Goal: Information Seeking & Learning: Learn about a topic

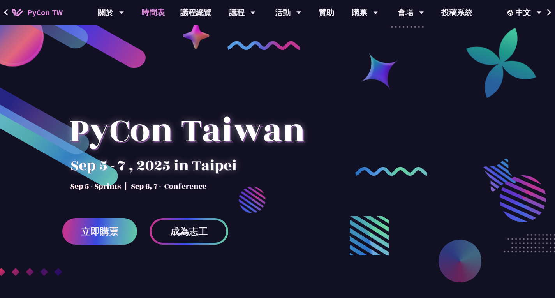
click at [163, 15] on link "時間表" at bounding box center [153, 12] width 39 height 25
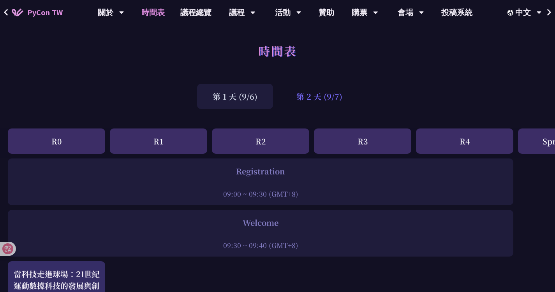
click at [304, 97] on div "第 2 天 (9/7)" at bounding box center [319, 96] width 77 height 25
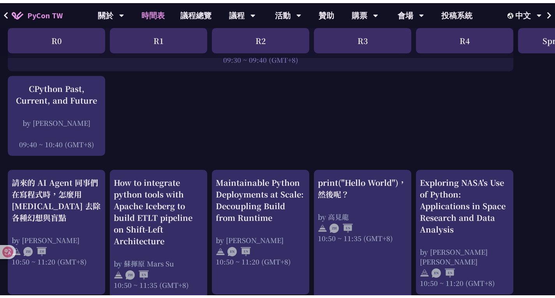
scroll to position [177, 0]
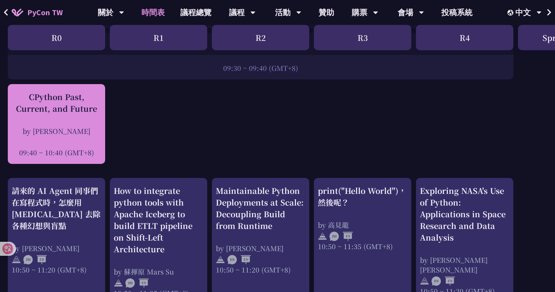
click at [78, 102] on div "CPython Past, Current, and Future" at bounding box center [57, 102] width 90 height 23
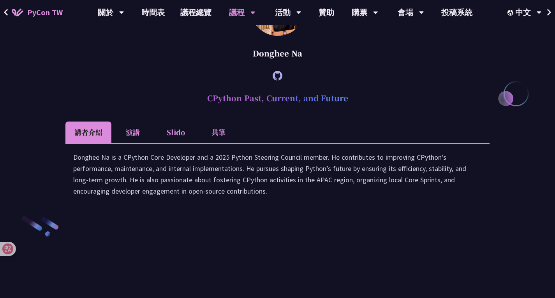
scroll to position [1040, 0]
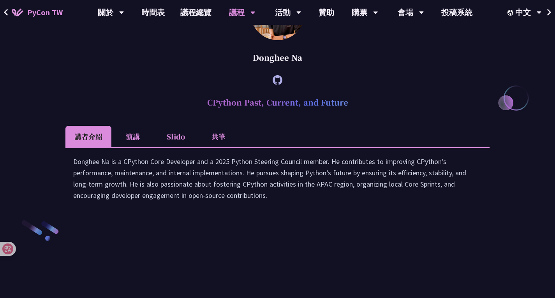
click at [267, 114] on h2 "CPython Past, Current, and Future" at bounding box center [277, 102] width 424 height 23
copy article "CPython Past, Current, and Future"
click at [315, 147] on ul "講者介紹 演講 Slido 共筆" at bounding box center [277, 136] width 424 height 21
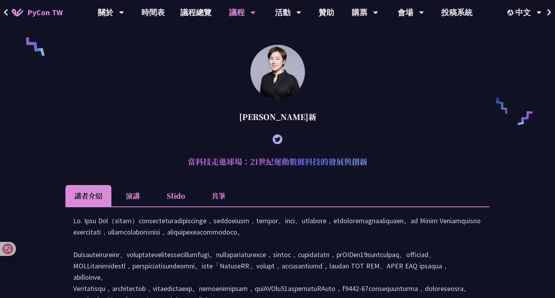
scroll to position [560, 0]
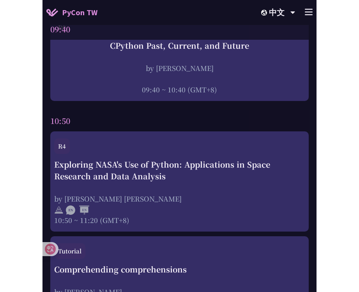
scroll to position [283, 0]
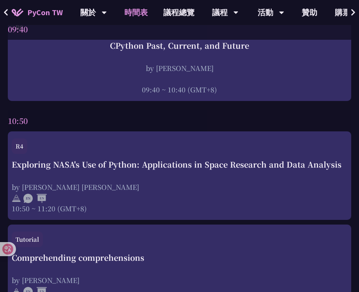
click at [170, 122] on div "10:50" at bounding box center [179, 120] width 343 height 21
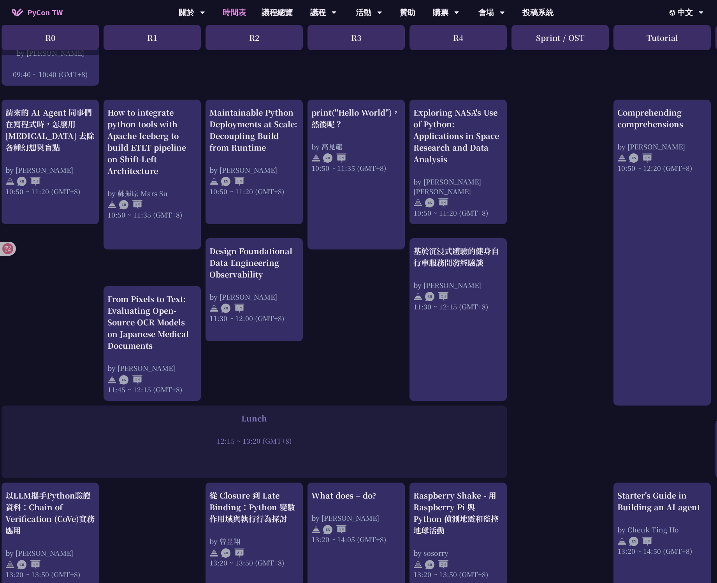
scroll to position [0, 0]
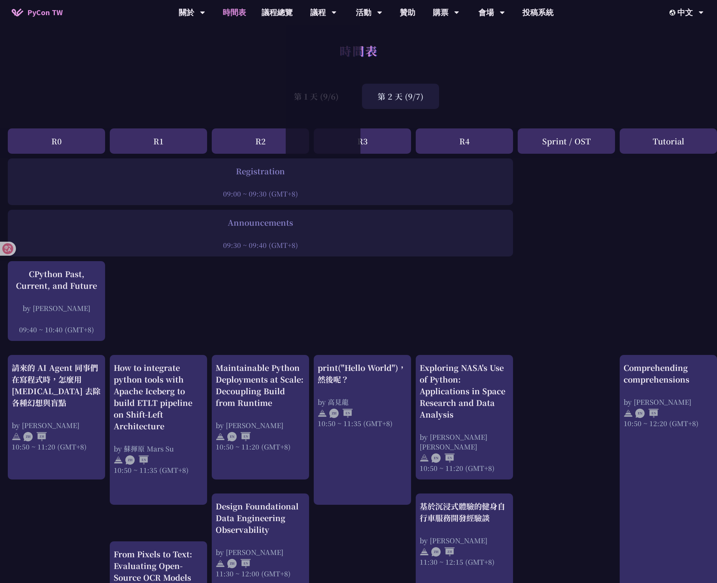
click at [247, 100] on div "第 1 天 (9/6) 第 2 天 (9/7)" at bounding box center [358, 96] width 717 height 33
click at [298, 95] on div "第 1 天 (9/6)" at bounding box center [316, 96] width 76 height 25
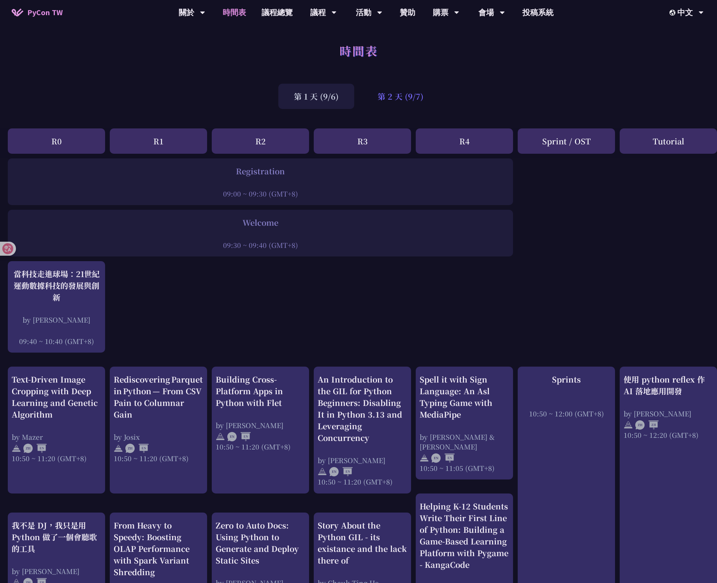
click at [371, 101] on div "第 2 天 (9/7)" at bounding box center [400, 96] width 77 height 25
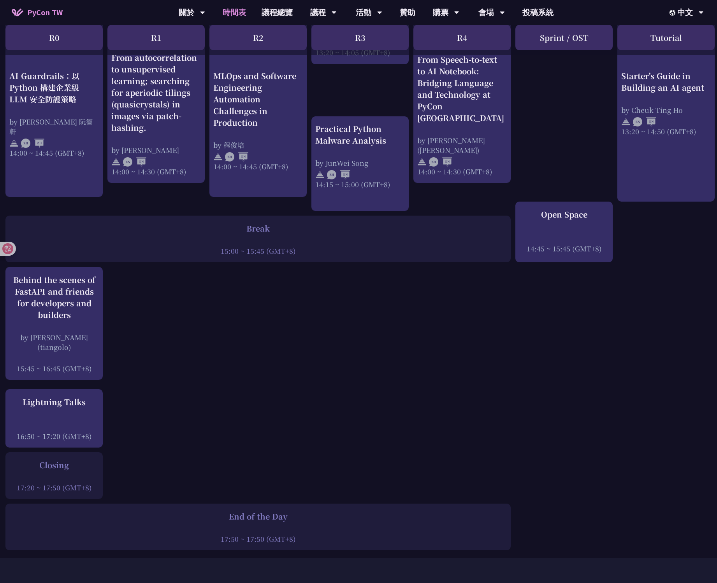
scroll to position [810, 2]
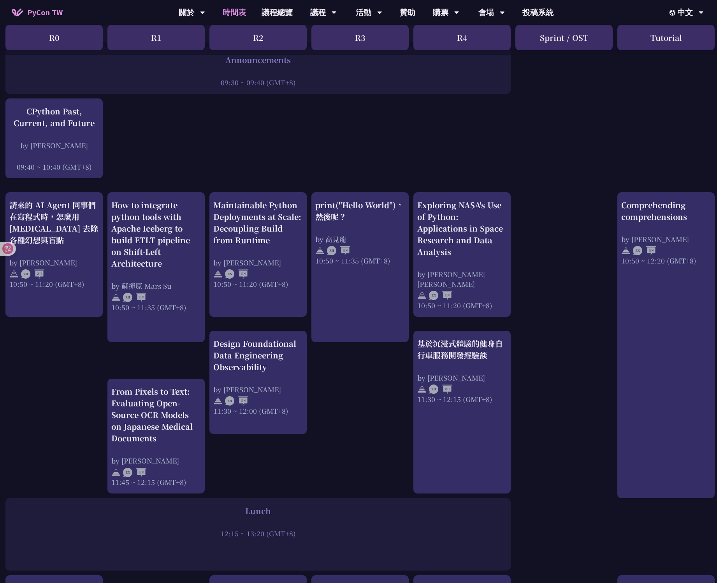
scroll to position [0, 2]
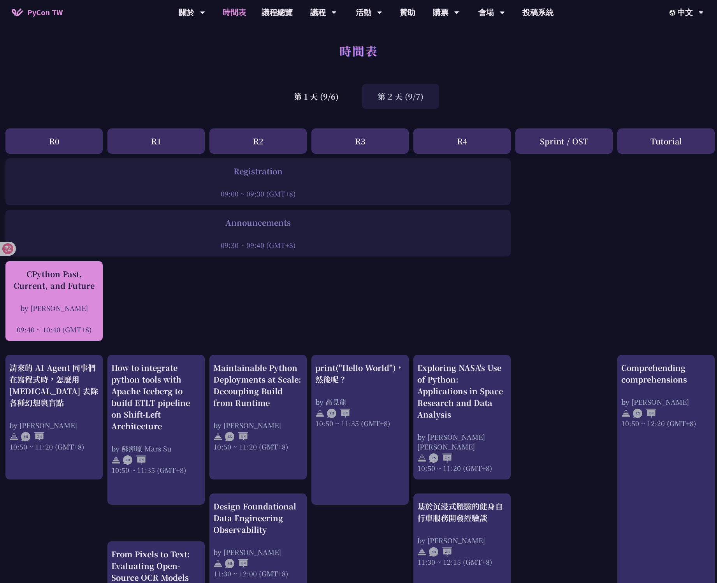
click at [65, 289] on div "CPython Past, Current, and Future" at bounding box center [54, 279] width 90 height 23
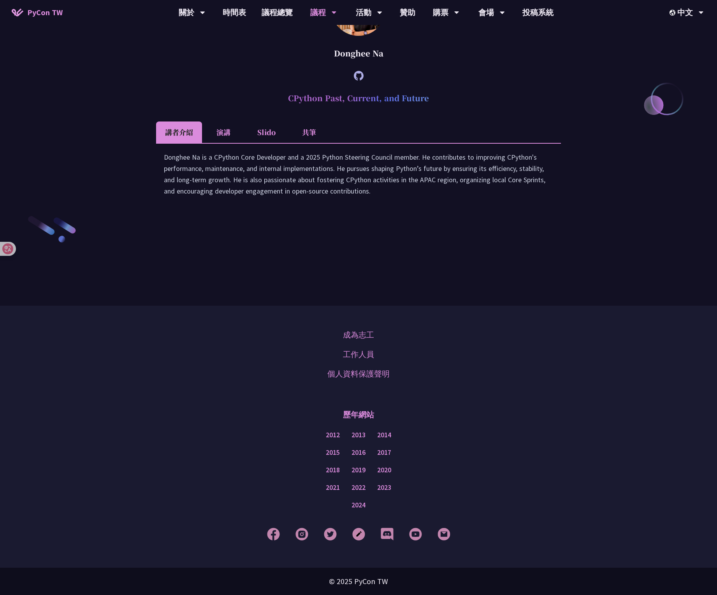
scroll to position [1308, 0]
click at [319, 143] on li "共筆" at bounding box center [309, 131] width 43 height 21
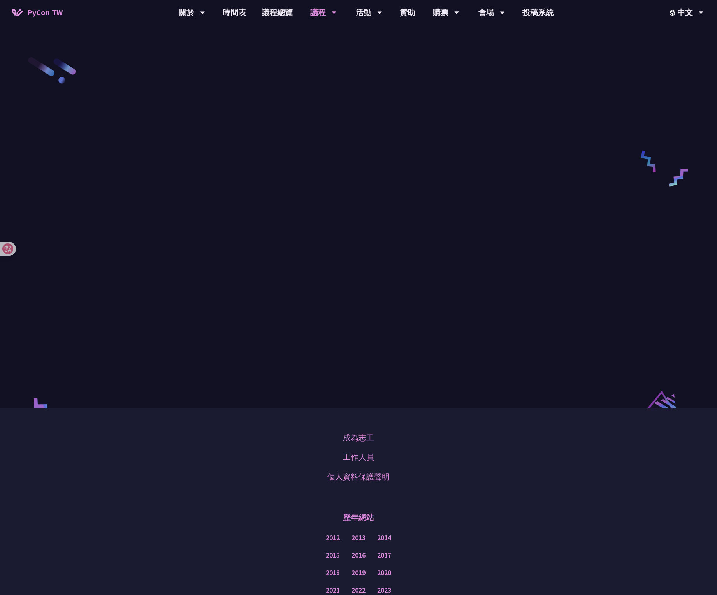
scroll to position [1455, 0]
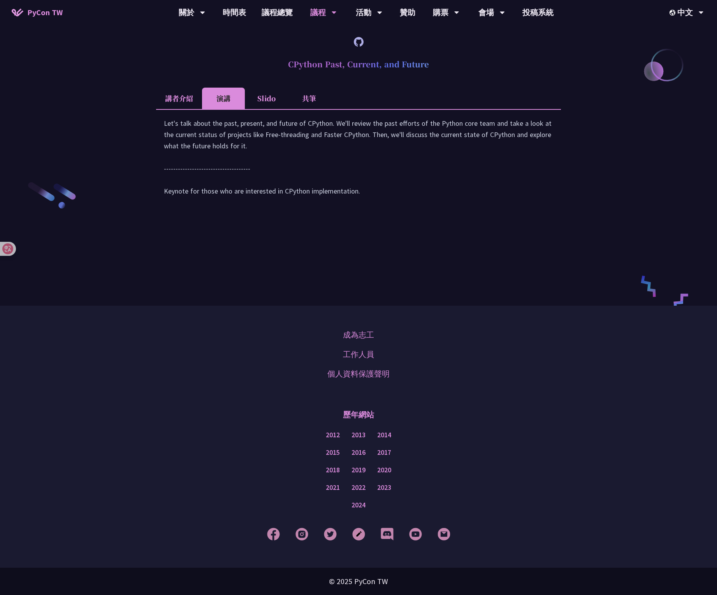
scroll to position [1410, 0]
click at [265, 75] on article "Donghee Na CPython Past, Current, and Future 講者介紹 演講 Slido 共筆 Donghee Na is a C…" at bounding box center [358, 79] width 405 height 265
click at [258, 92] on li "Slido" at bounding box center [266, 98] width 43 height 21
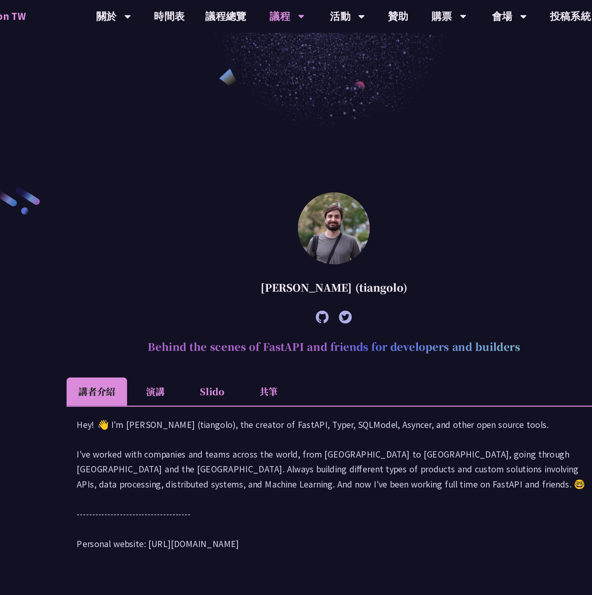
scroll to position [354, 0]
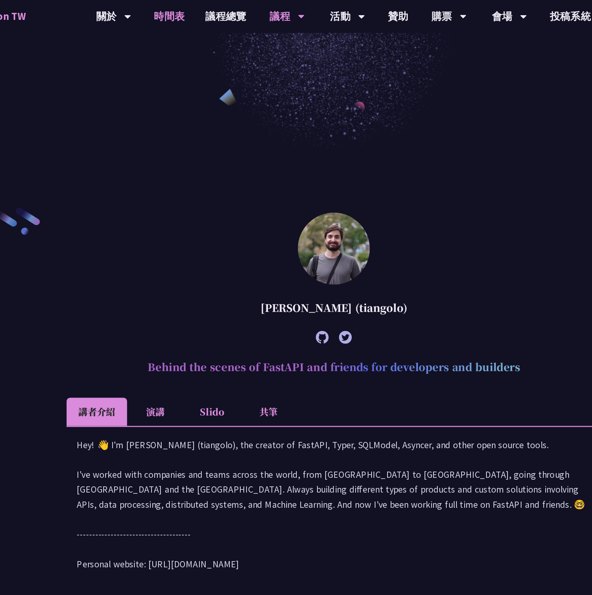
click at [171, 16] on link "時間表" at bounding box center [171, 12] width 39 height 25
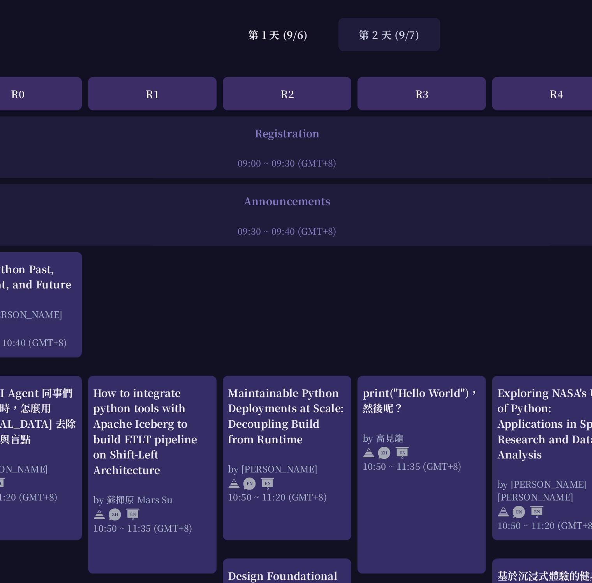
click at [348, 95] on div "第 2 天 (9/7)" at bounding box center [337, 96] width 77 height 25
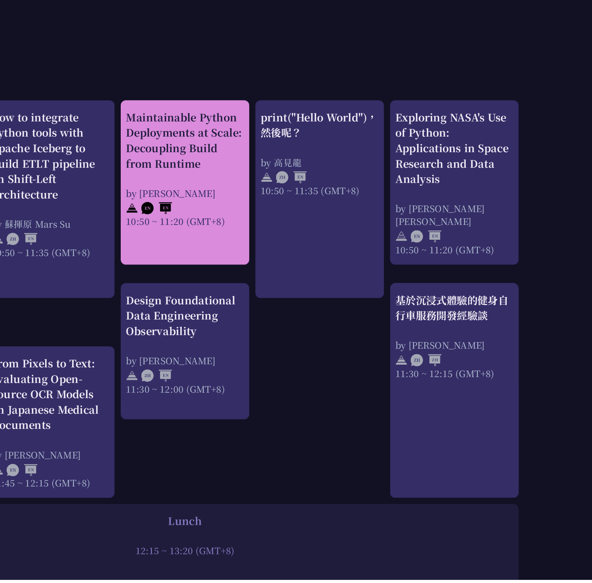
scroll to position [140, 0]
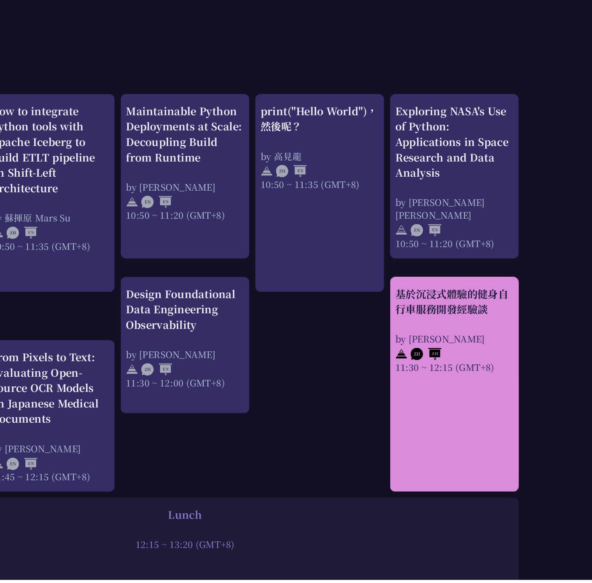
click at [439, 297] on div "基於沉浸式體驗的健身自行車服務開發經驗談" at bounding box center [465, 372] width 90 height 23
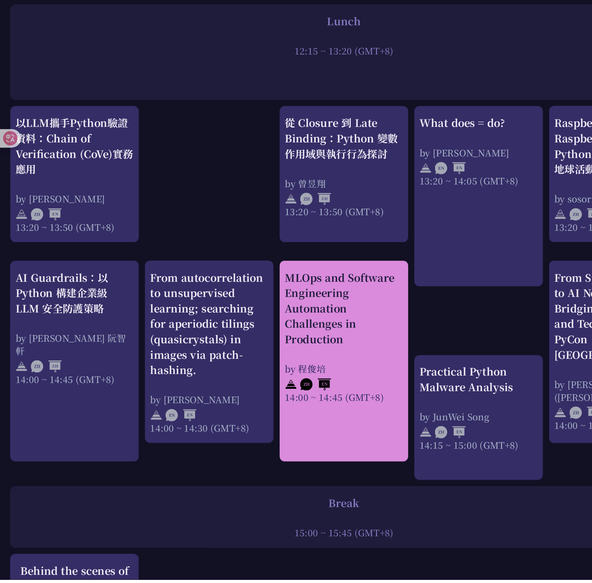
scroll to position [514, 0]
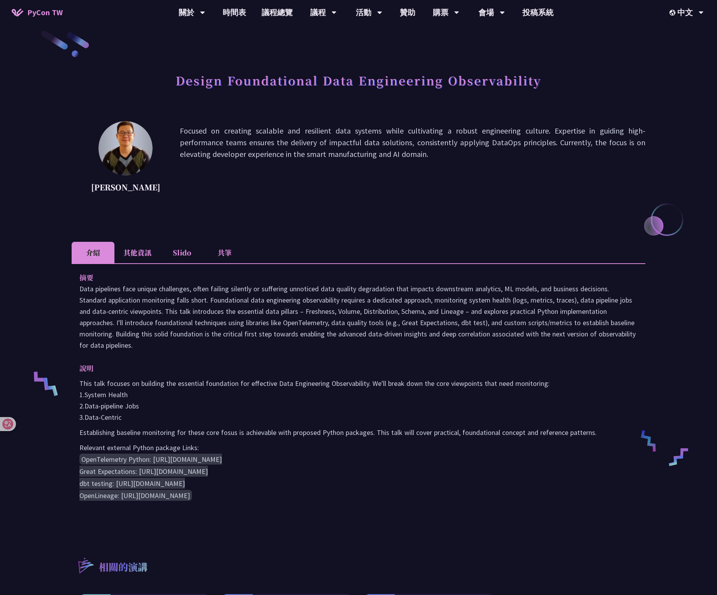
scroll to position [10, 0]
click at [342, 82] on h1 "Design Foundational Data Engineering Observability" at bounding box center [359, 79] width 366 height 23
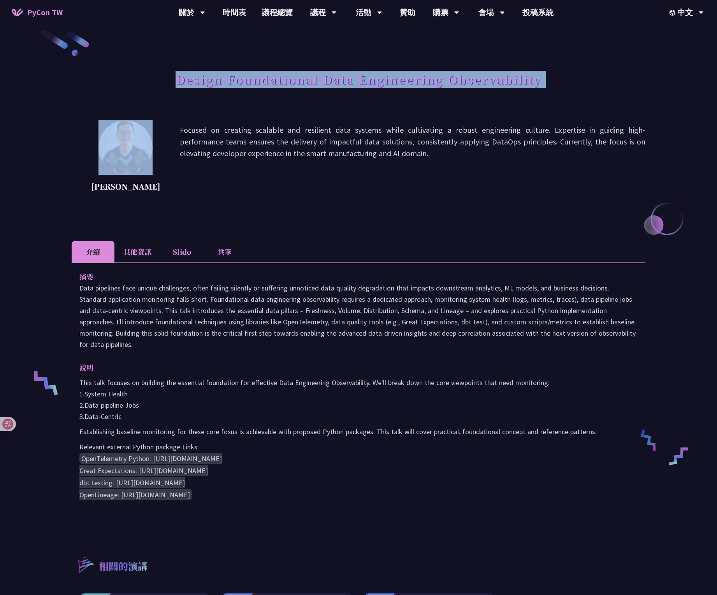
click at [342, 82] on h1 "Design Foundational Data Engineering Observability" at bounding box center [359, 79] width 366 height 23
copy div "Design Foundational Data Engineering Observability"
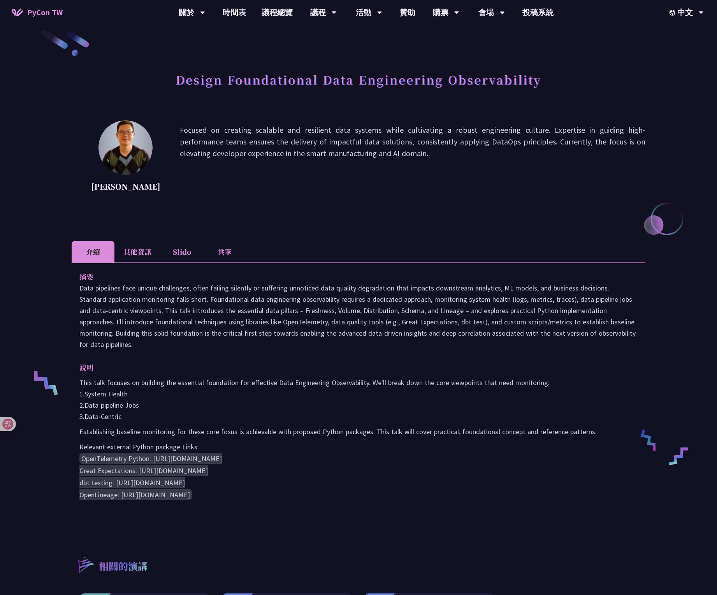
click at [168, 413] on p "This talk focuses on building the essential foundation for effective Data Engin…" at bounding box center [358, 399] width 558 height 45
drag, startPoint x: 138, startPoint y: 421, endPoint x: 77, endPoint y: 391, distance: 68.4
click at [77, 391] on div "摘要 說明 This talk focuses on building the essential foundation for effective Data…" at bounding box center [359, 391] width 574 height 258
copy p "1.System Health 2.Data-pipeline Jobs 3.Data-Centric"
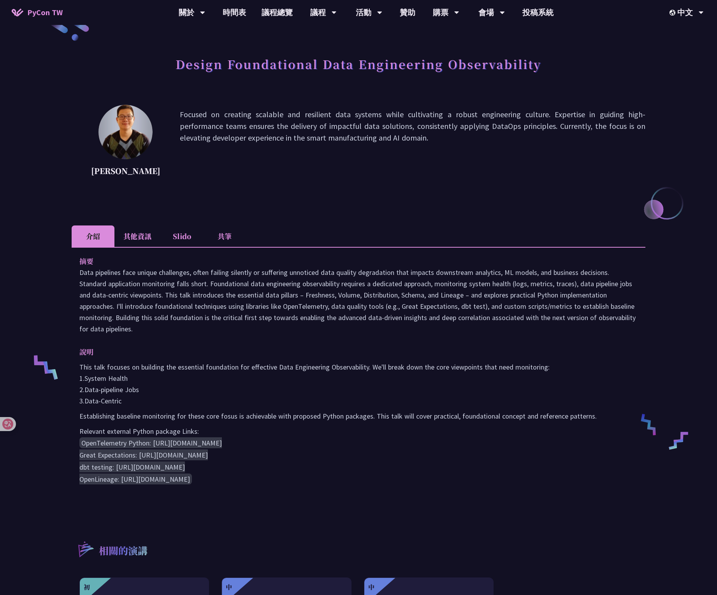
scroll to position [29, 0]
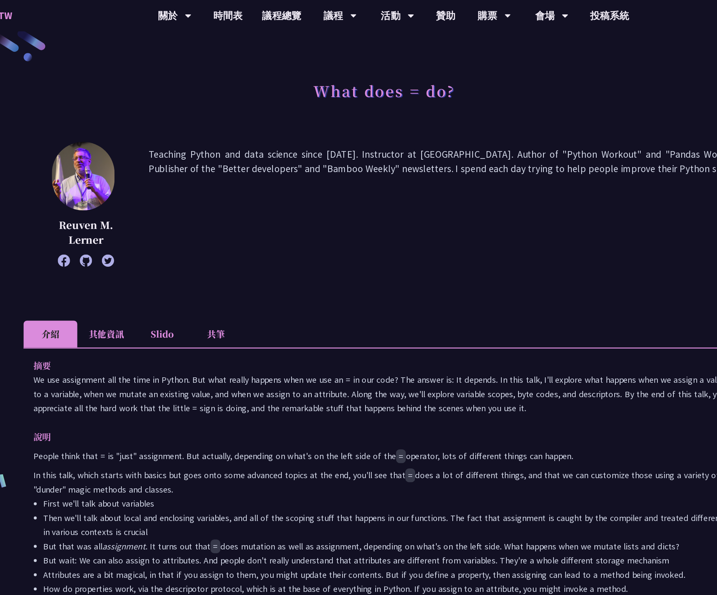
scroll to position [16, 0]
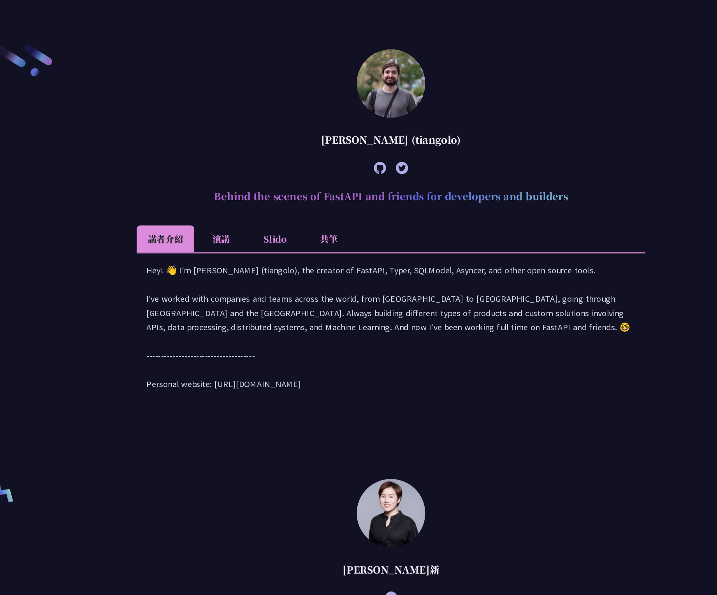
scroll to position [360, 0]
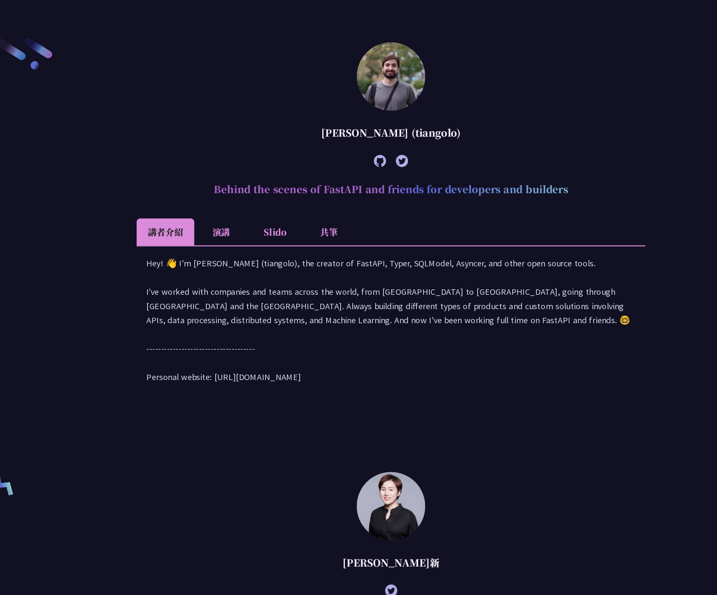
click at [252, 274] on h2 "Behind the scenes of FastAPI and friends for developers and builders" at bounding box center [358, 271] width 405 height 23
copy article "Behind the scenes of FastAPI and friends for developers and builders"
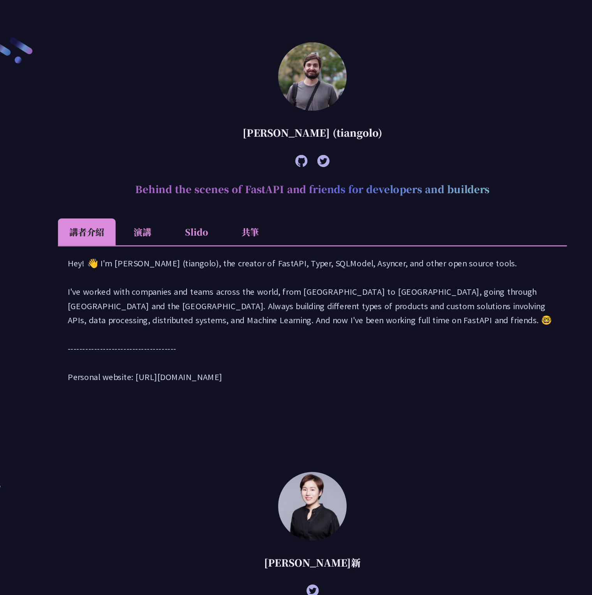
click at [209, 369] on div "Hey! 👋 I'm Sebastián Ramírez (tiangolo), the creator of FastAPI, Typer, SQLMode…" at bounding box center [295, 379] width 389 height 109
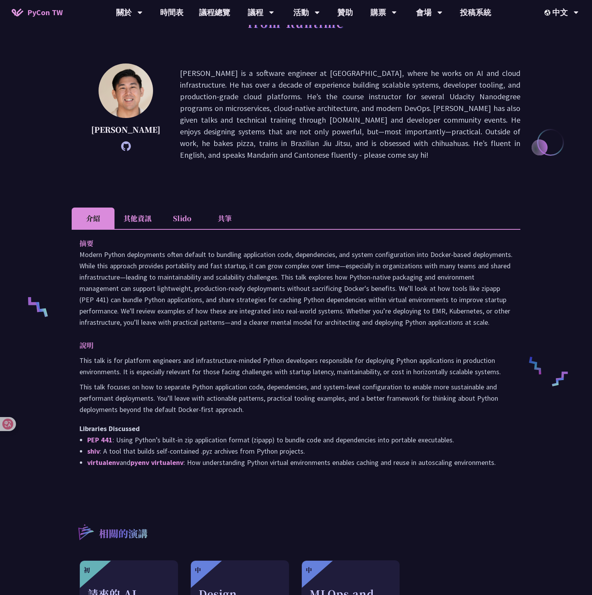
scroll to position [83, 0]
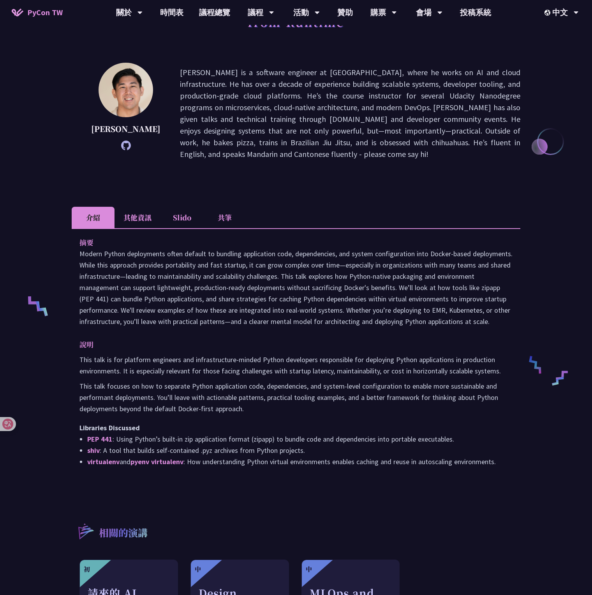
click at [286, 70] on p "[PERSON_NAME] is a software engineer at [GEOGRAPHIC_DATA], where he works on AI…" at bounding box center [350, 113] width 340 height 93
click at [286, 70] on p "Justin is a software engineer at Notion, where he works on AI and cloud infrast…" at bounding box center [350, 113] width 340 height 93
click at [249, 76] on p "Justin is a software engineer at Notion, where he works on AI and cloud infrast…" at bounding box center [350, 113] width 340 height 93
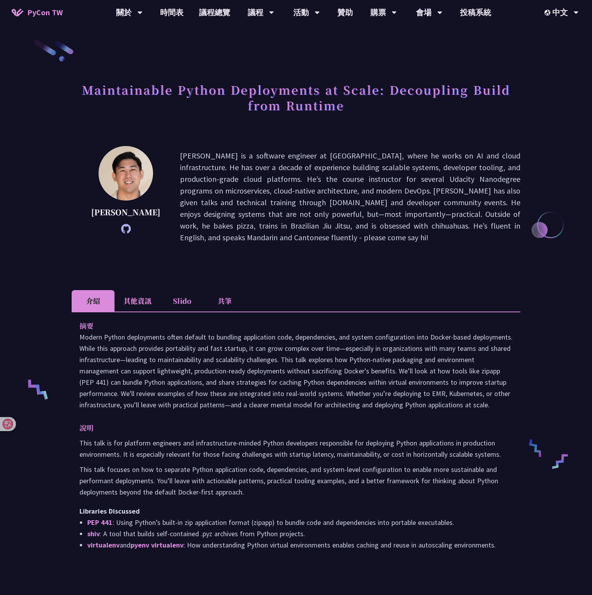
click at [222, 293] on li "共筆" at bounding box center [224, 300] width 43 height 21
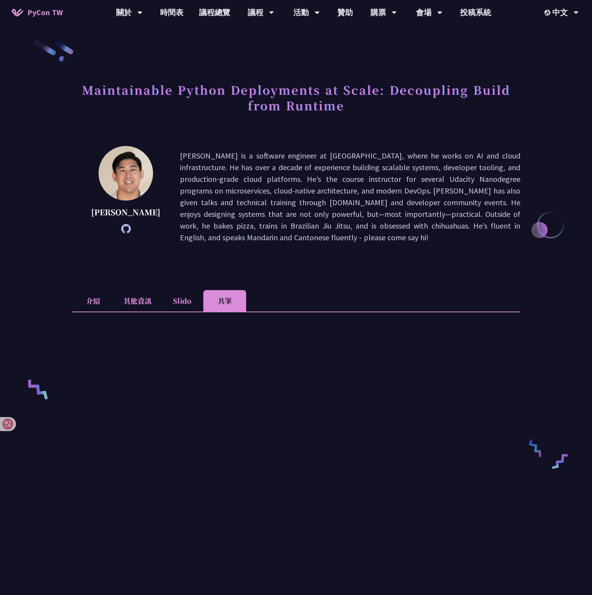
click at [178, 290] on li "Slido" at bounding box center [181, 300] width 43 height 21
click at [338, 202] on p "Justin is a software engineer at Notion, where he works on AI and cloud infrast…" at bounding box center [350, 196] width 340 height 93
click at [99, 295] on li "介紹" at bounding box center [93, 300] width 43 height 21
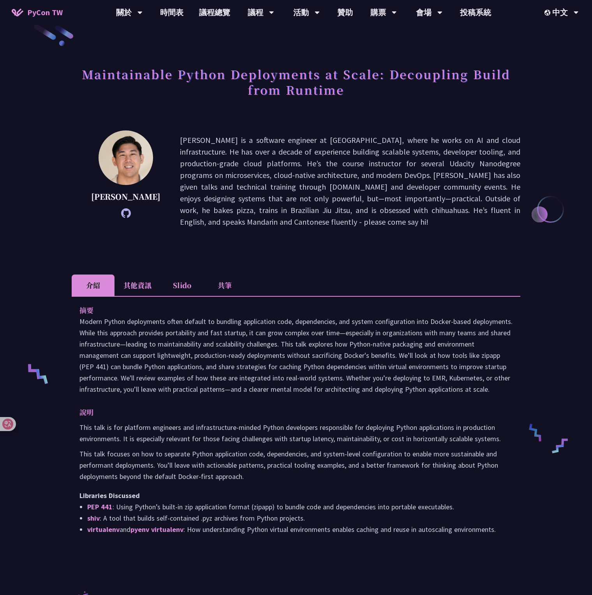
scroll to position [16, 0]
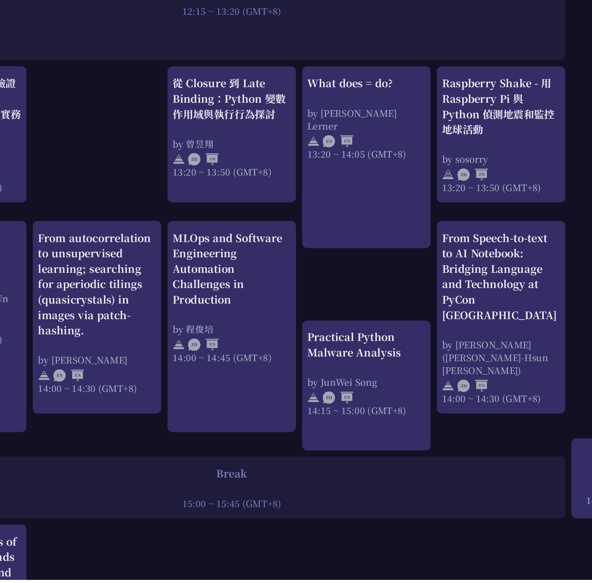
scroll to position [544, 0]
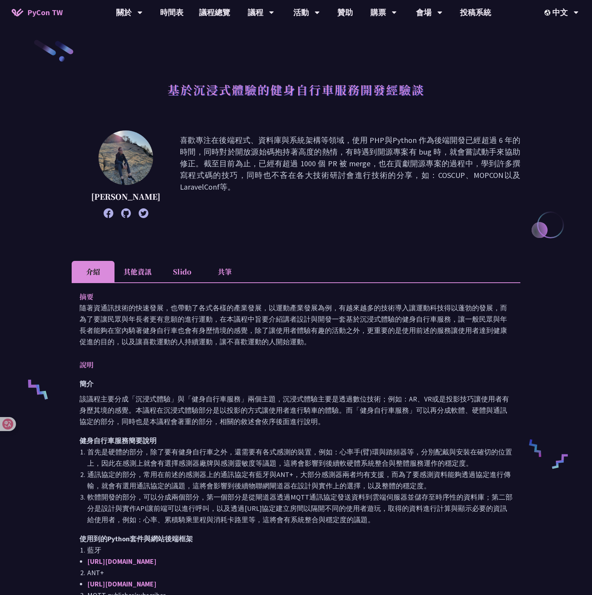
click at [270, 162] on p "喜歡專注在後端程式、資料庫與系統架構等領域，使用 PHP與Python 作為後端開發已經超過 6 年的時間，同時對於開放源始碼抱持著高度的熱情，有時遇到開源專…" at bounding box center [350, 174] width 340 height 80
click at [271, 166] on p "喜歡專注在後端程式、資料庫與系統架構等領域，使用 PHP與Python 作為後端開發已經超過 6 年的時間，同時對於開放源始碼抱持著高度的熱情，有時遇到開源專…" at bounding box center [350, 174] width 340 height 80
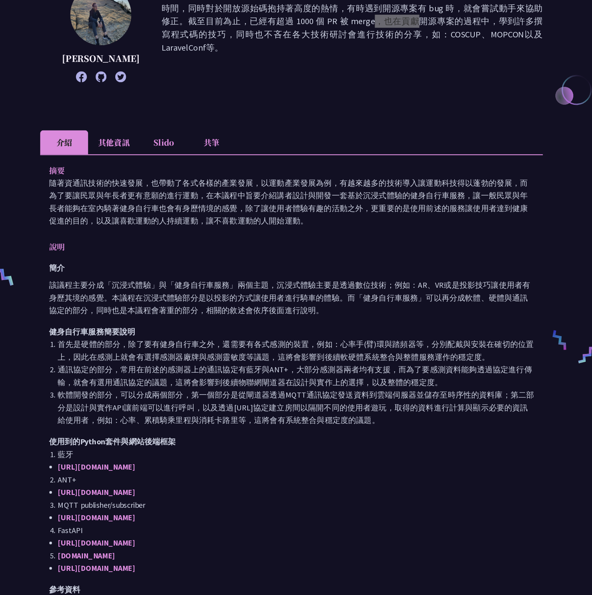
scroll to position [82, 0]
